Goal: Task Accomplishment & Management: Manage account settings

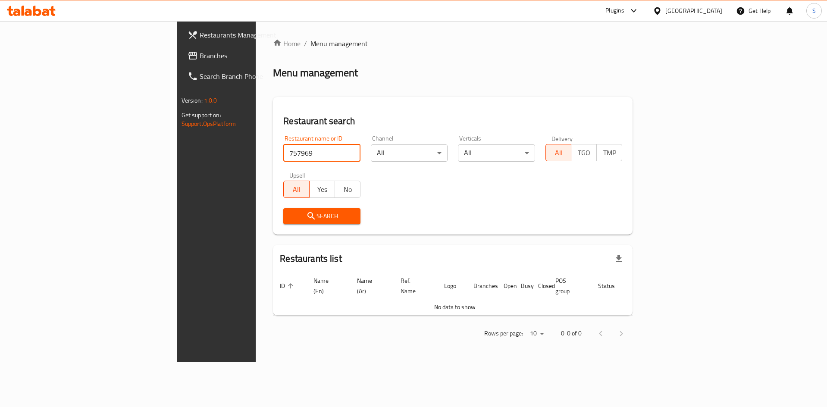
click at [665, 13] on div at bounding box center [659, 10] width 13 height 9
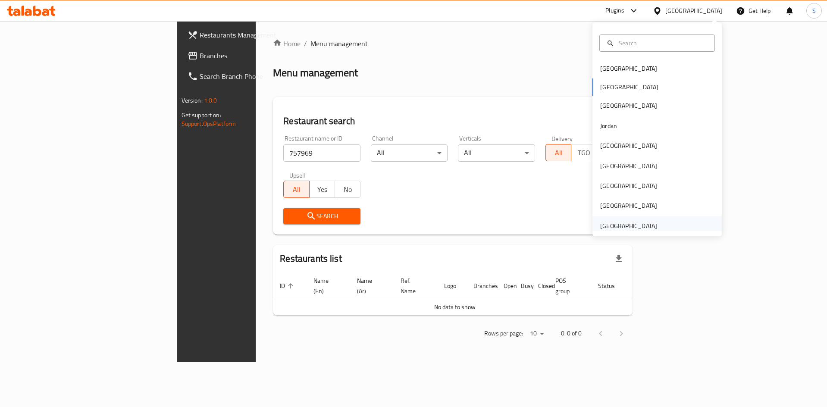
click at [629, 227] on div "[GEOGRAPHIC_DATA]" at bounding box center [628, 225] width 57 height 9
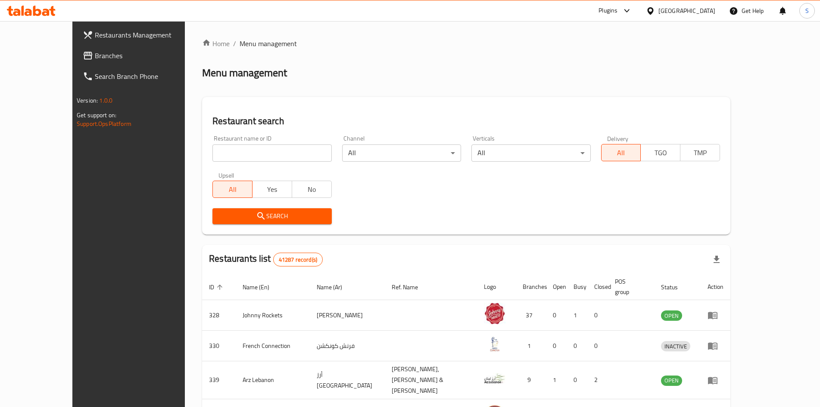
click at [95, 53] on span "Branches" at bounding box center [149, 55] width 108 height 10
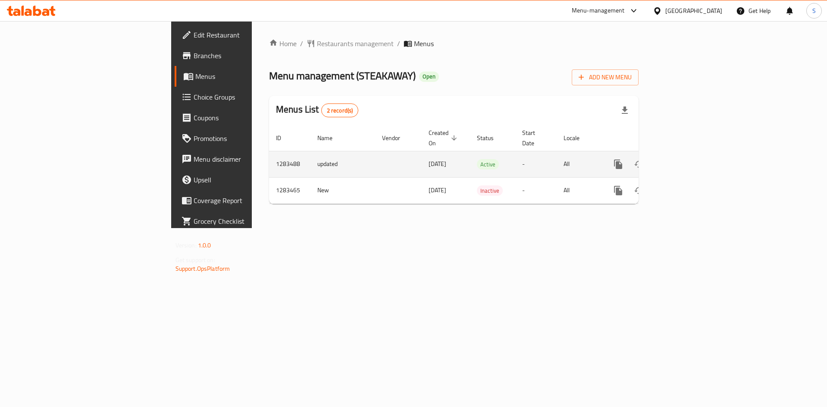
click at [685, 159] on icon "enhanced table" at bounding box center [680, 164] width 10 height 10
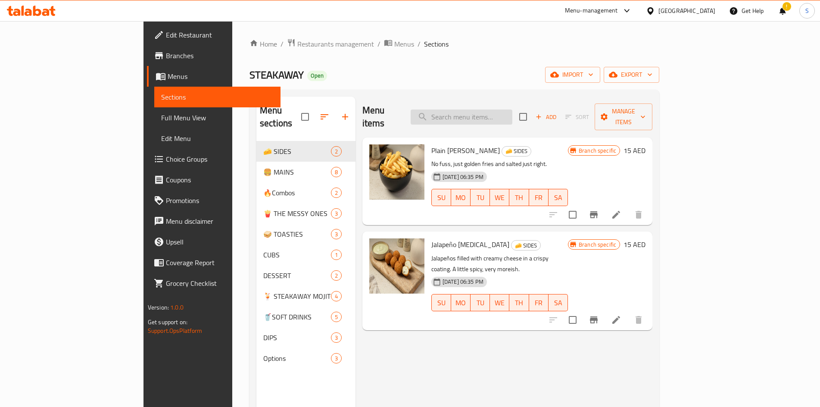
click at [497, 109] on input "search" at bounding box center [462, 116] width 102 height 15
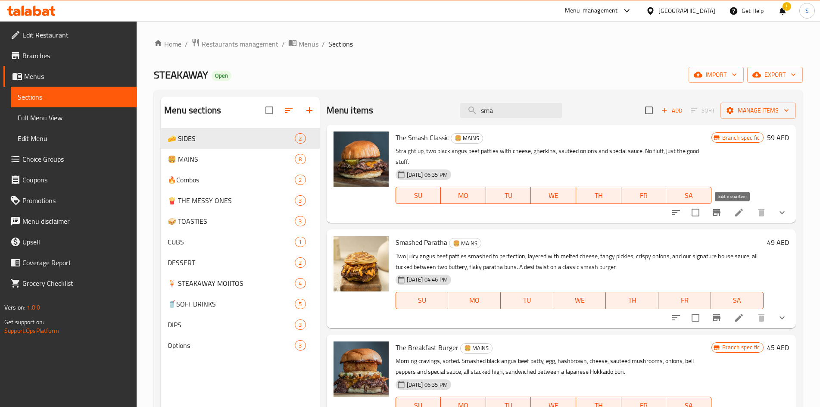
type input "sma"
click at [734, 209] on icon at bounding box center [739, 212] width 10 height 10
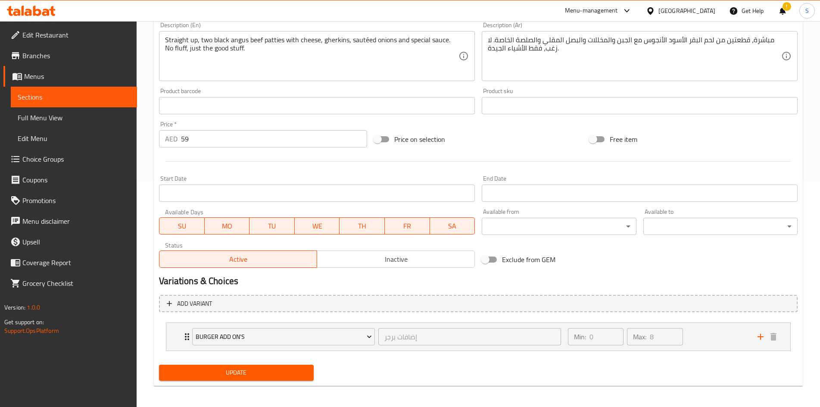
scroll to position [229, 0]
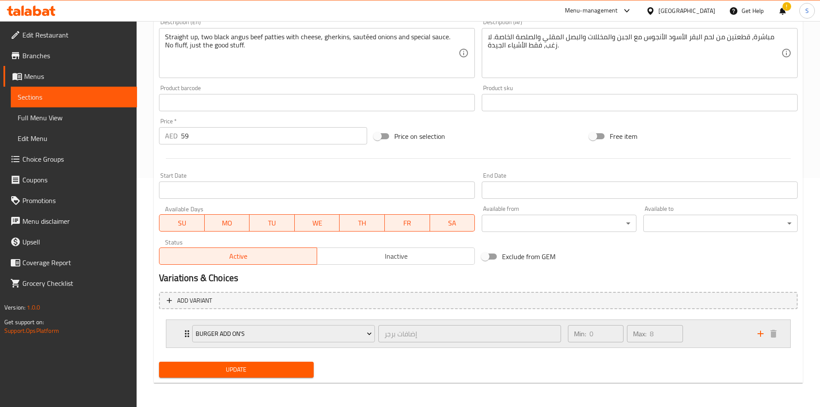
click at [180, 335] on div "Burger Add On's إضافات برجر ​ Min: 0 ​ Max: 8 ​" at bounding box center [478, 334] width 624 height 28
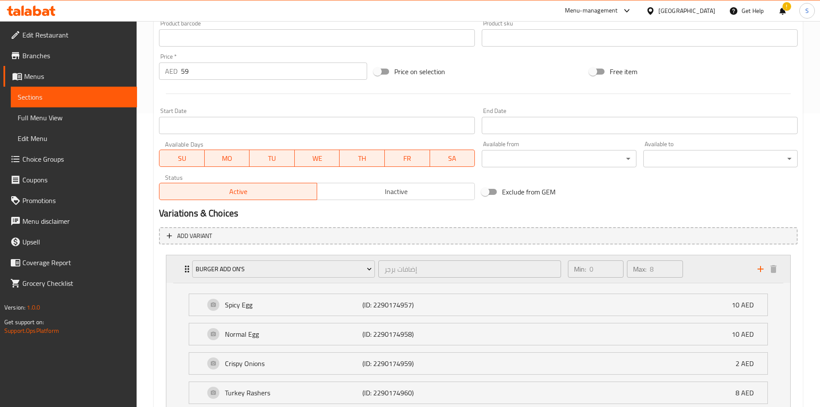
scroll to position [358, 0]
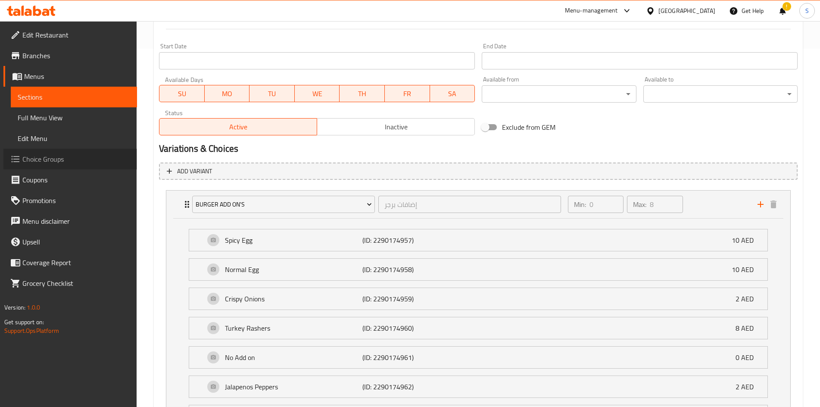
click at [50, 155] on span "Choice Groups" at bounding box center [76, 159] width 108 height 10
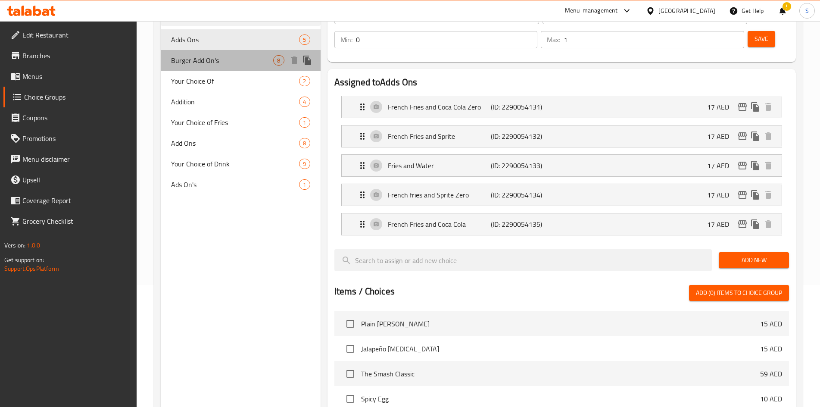
click at [216, 57] on span "Burger Add On's" at bounding box center [222, 60] width 102 height 10
type input "Burger Add On's"
type input "إضافات برجر"
type input "8"
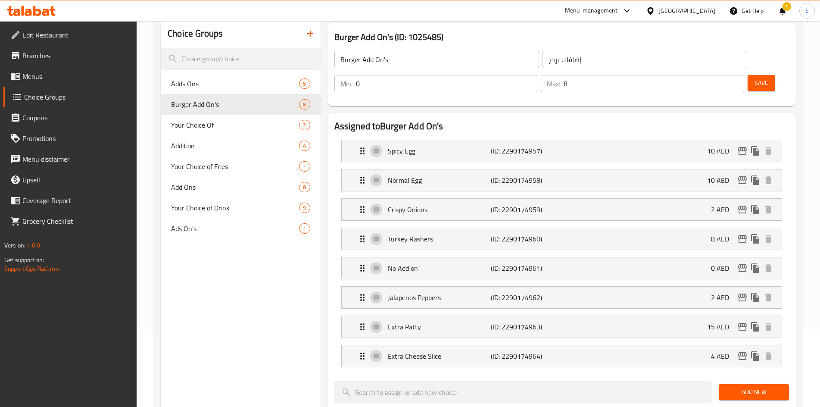
scroll to position [36, 0]
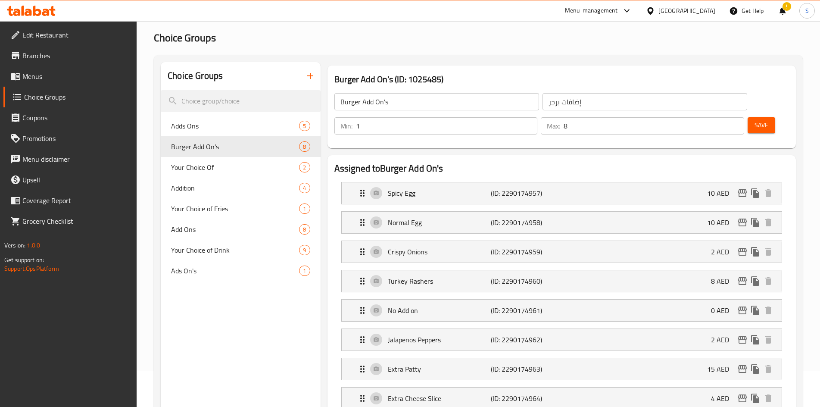
type input "1"
click at [528, 121] on input "1" at bounding box center [447, 125] width 182 height 17
click at [756, 123] on span "Save" at bounding box center [762, 125] width 14 height 11
